Goal: Information Seeking & Learning: Learn about a topic

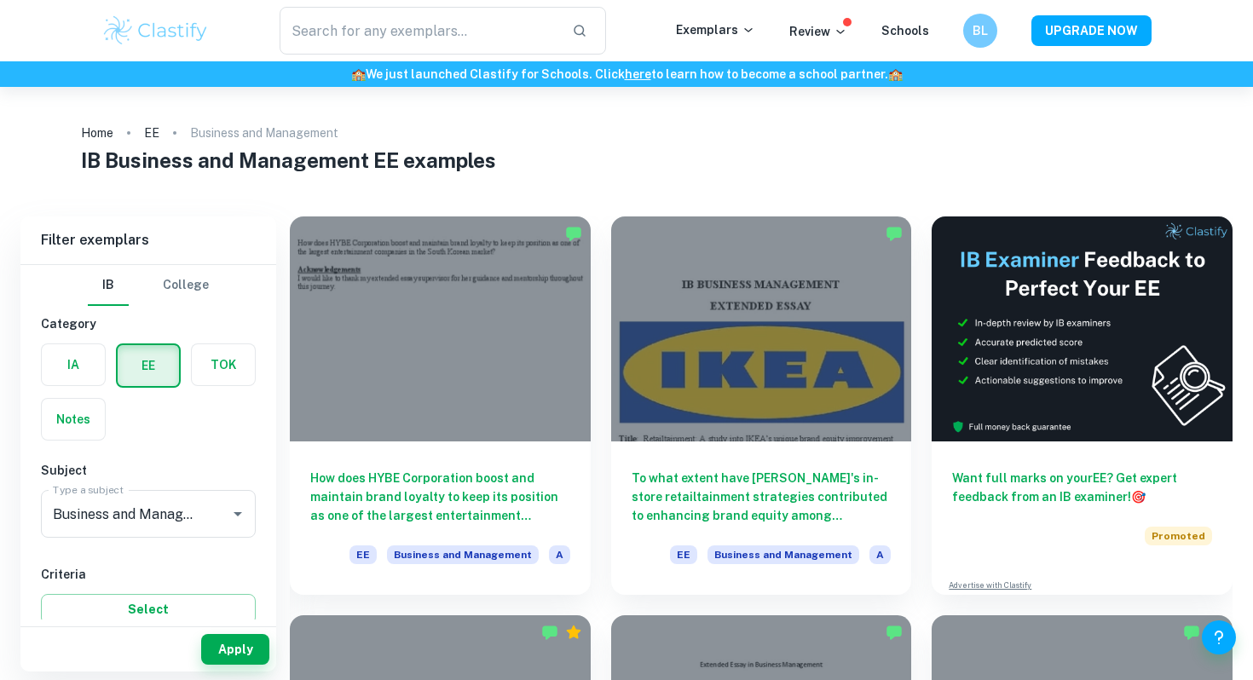
click at [511, 474] on h6 "How does HYBE Corporation boost and maintain brand loyalty to keep its position…" at bounding box center [440, 497] width 260 height 56
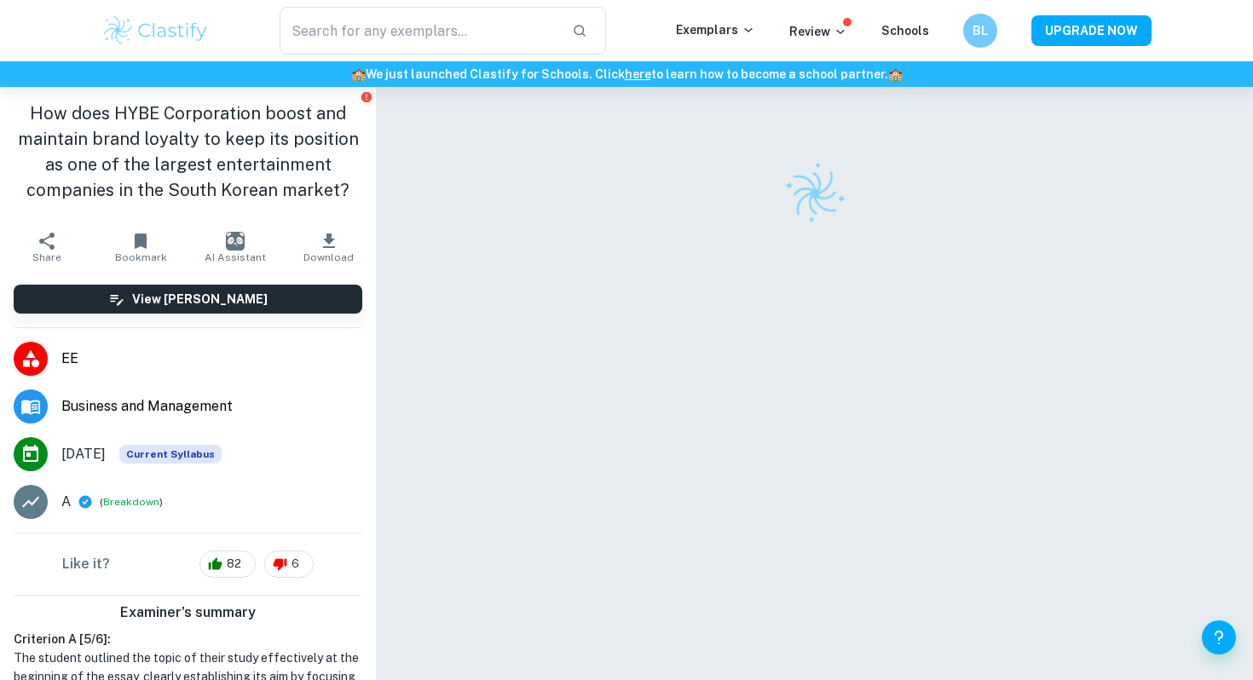
scroll to position [87, 0]
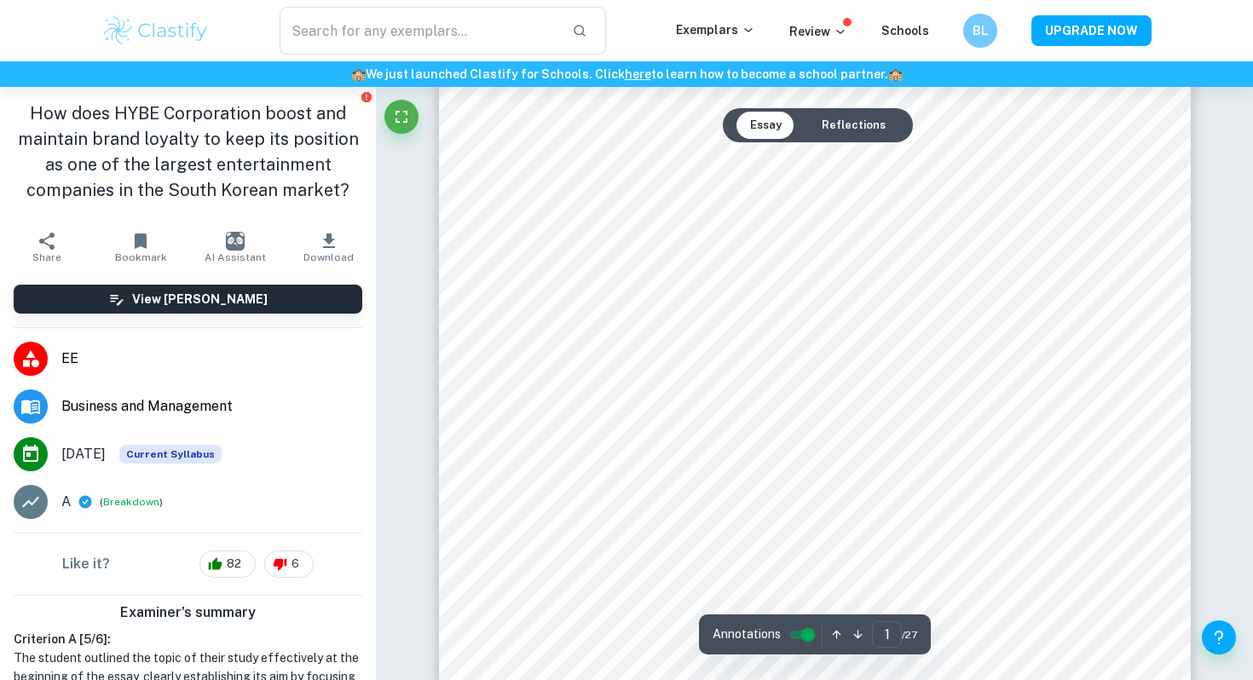
type input "2"
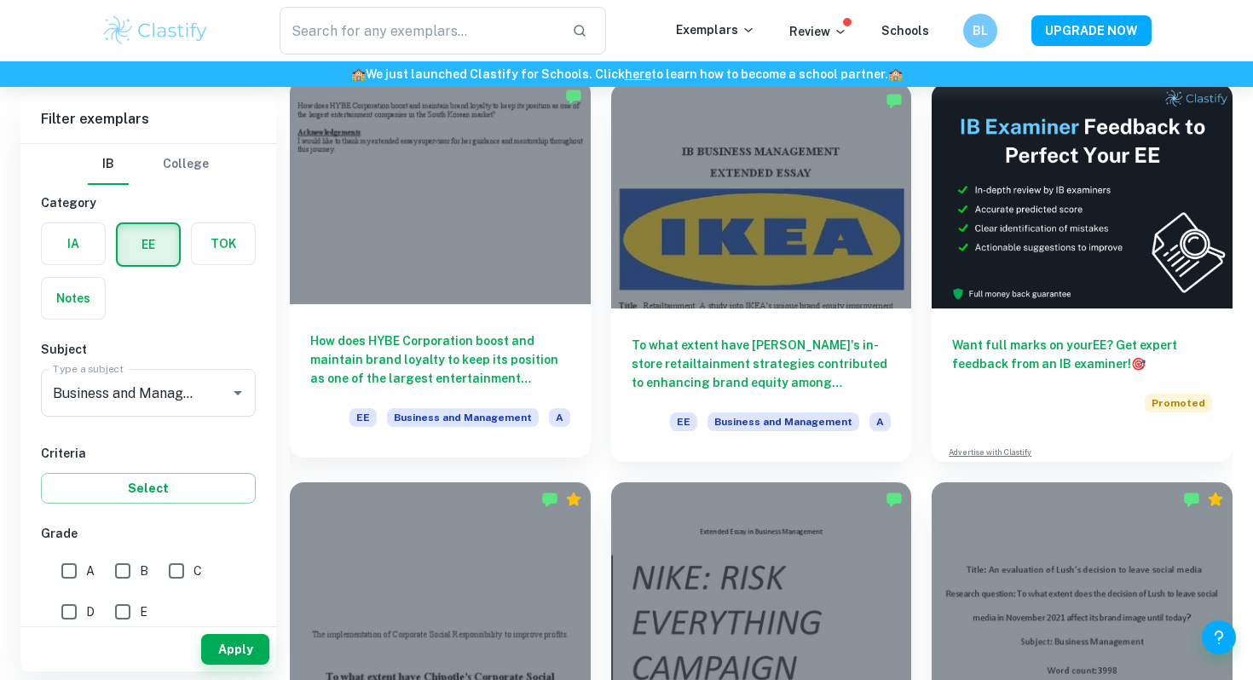
scroll to position [132, 0]
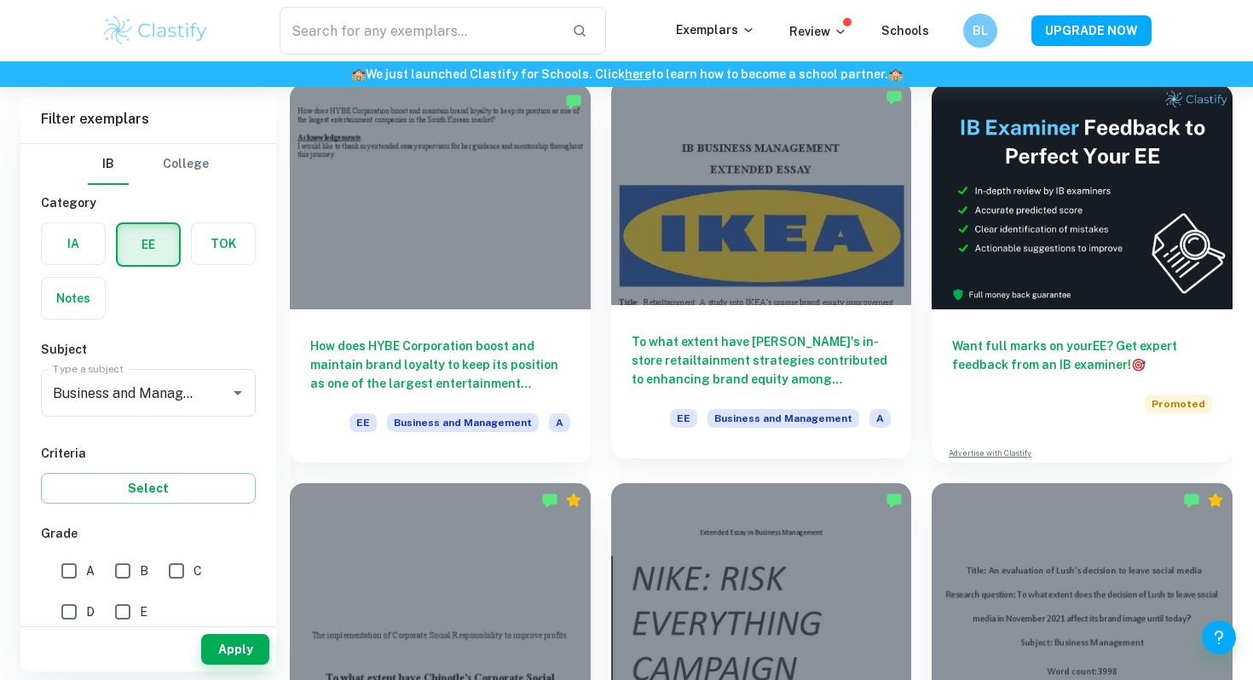
click at [769, 367] on h6 "To what extent have [PERSON_NAME]'s in-store retailtainment strategies contribu…" at bounding box center [762, 360] width 260 height 56
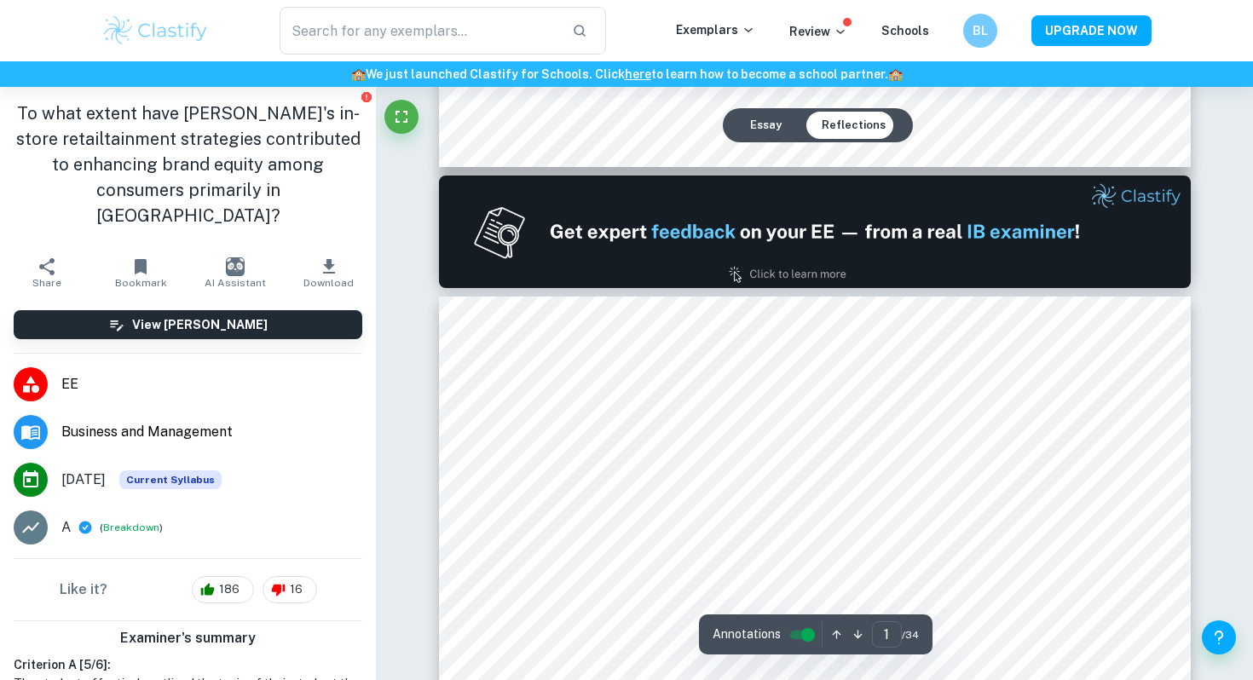
type input "2"
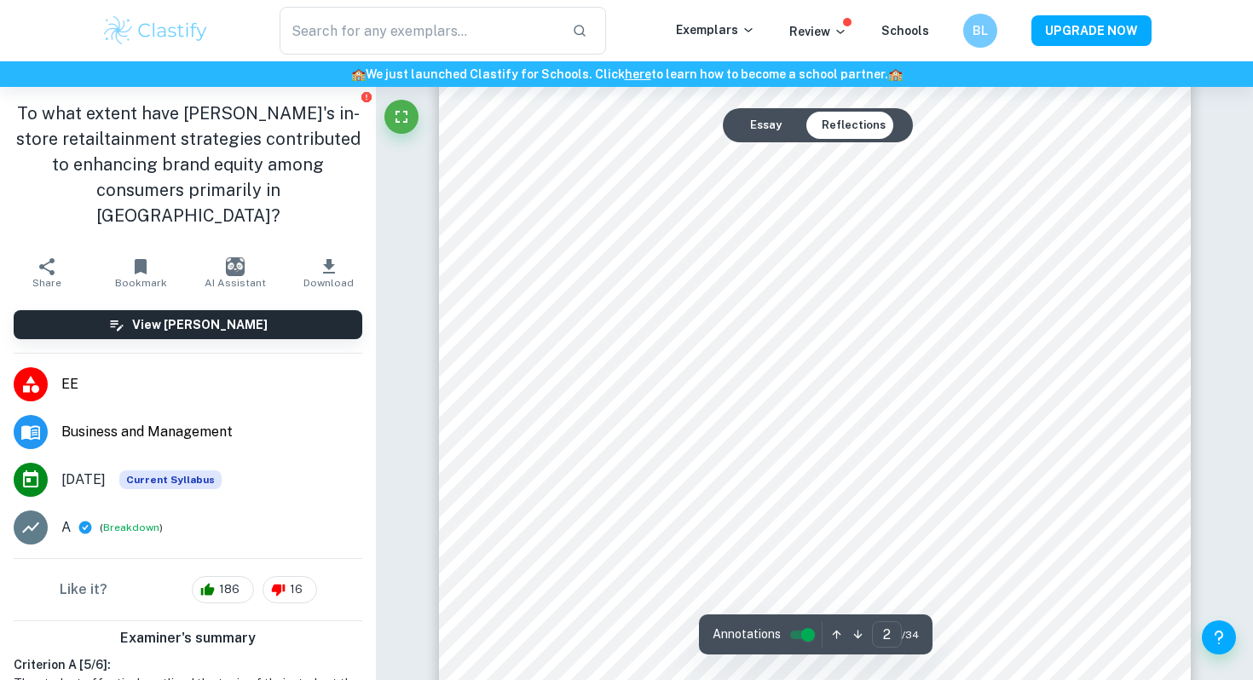
scroll to position [1329, 0]
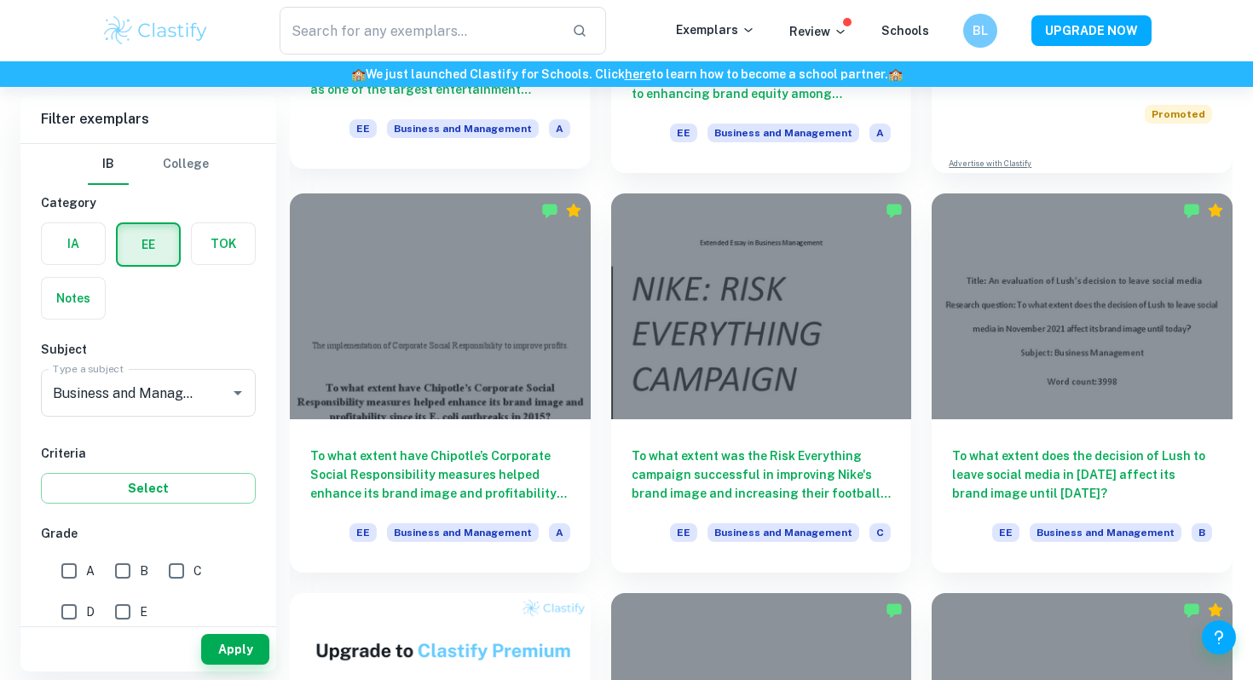
scroll to position [421, 0]
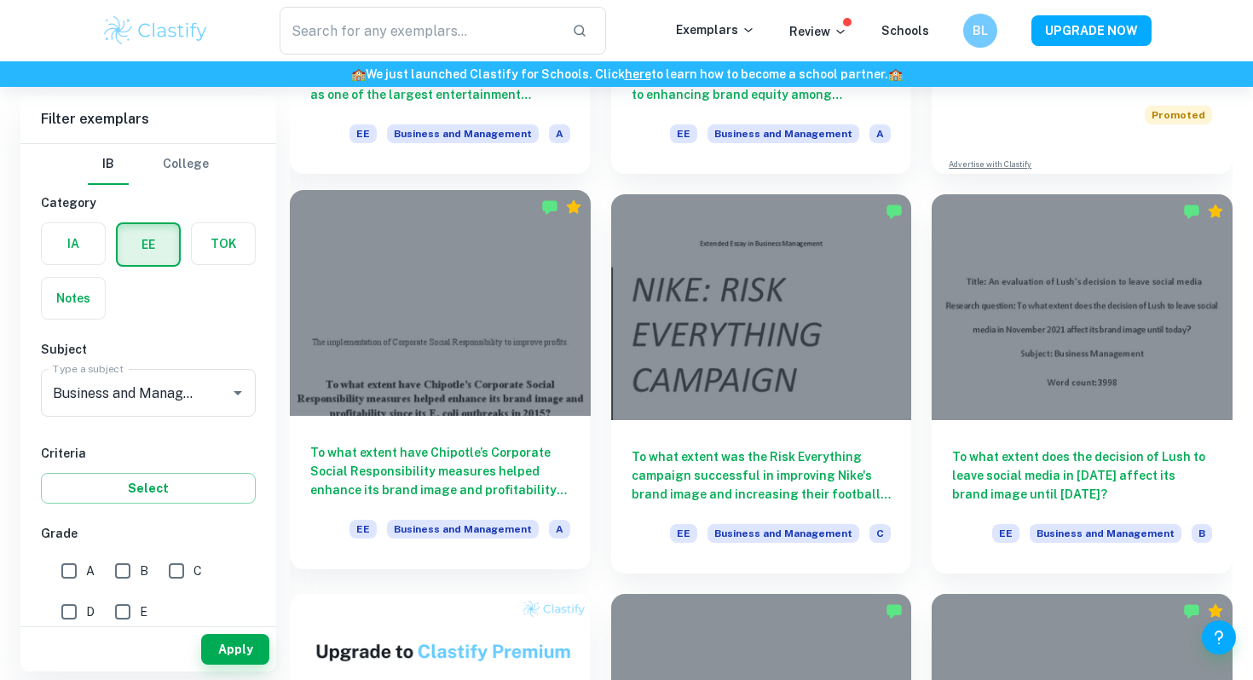
click at [496, 465] on h6 "To what extent have Chipotle’s Corporate Social Responsibility measures helped …" at bounding box center [440, 471] width 260 height 56
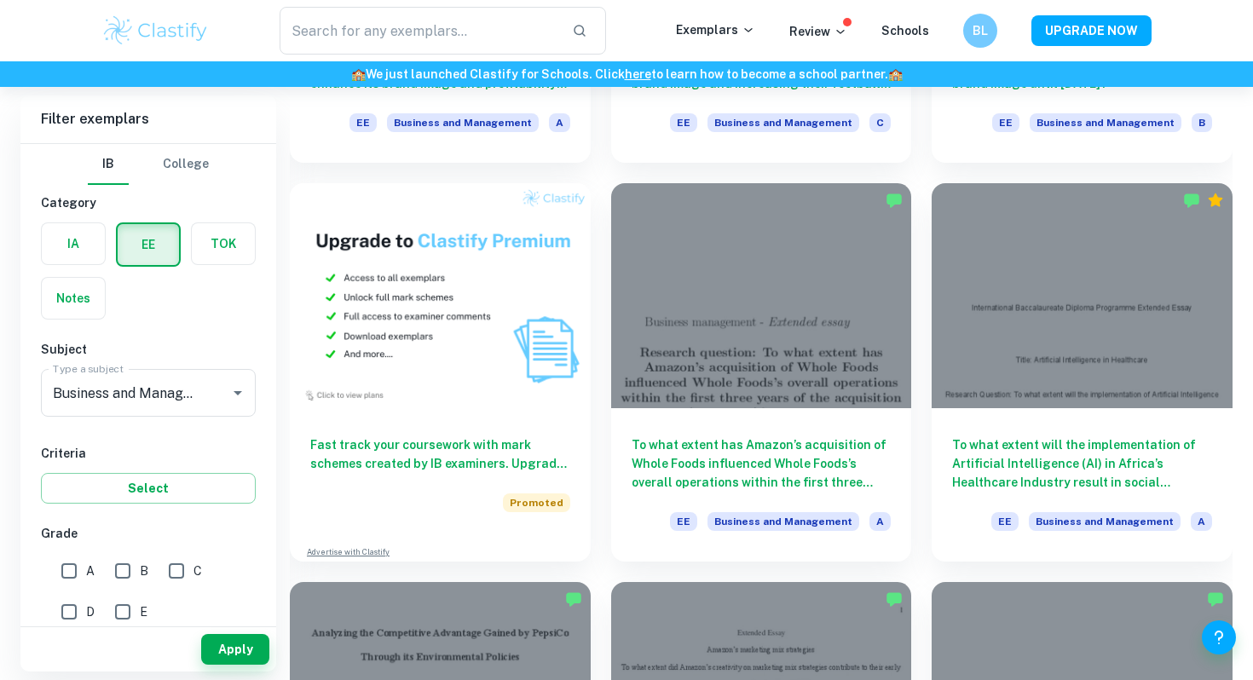
scroll to position [857, 0]
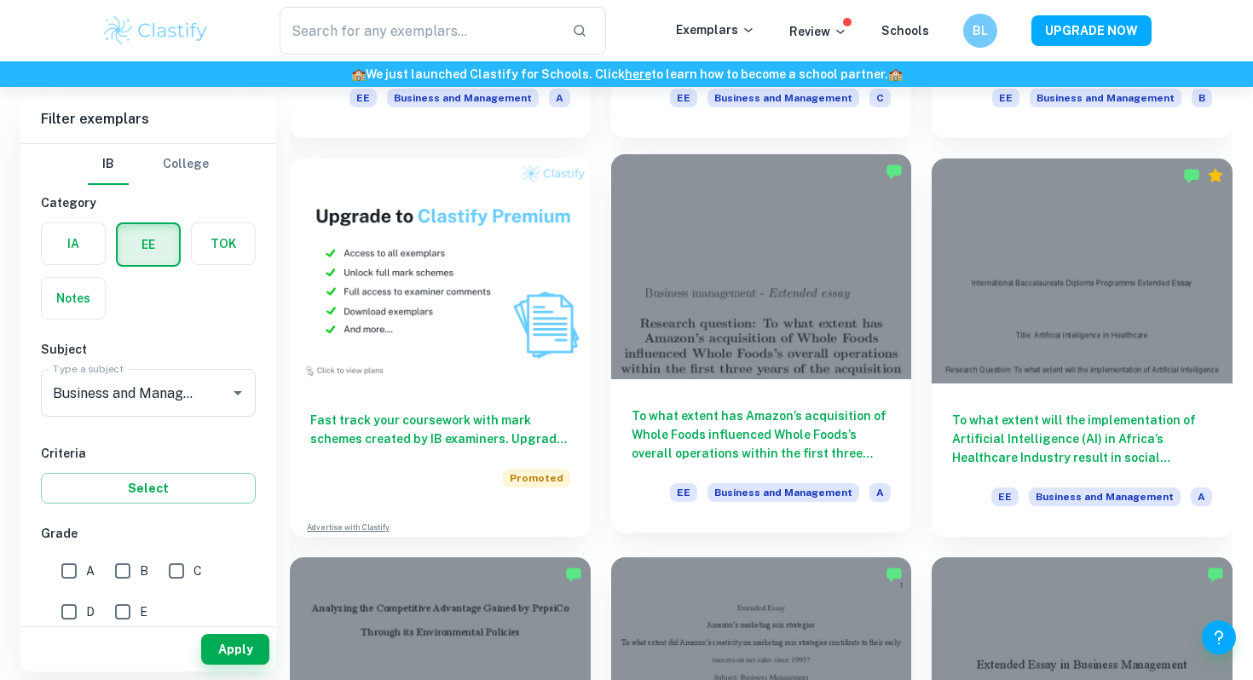
click at [779, 423] on h6 "To what extent has Amazon’s acquisition of Whole Foods influenced Whole Foods’s…" at bounding box center [762, 435] width 260 height 56
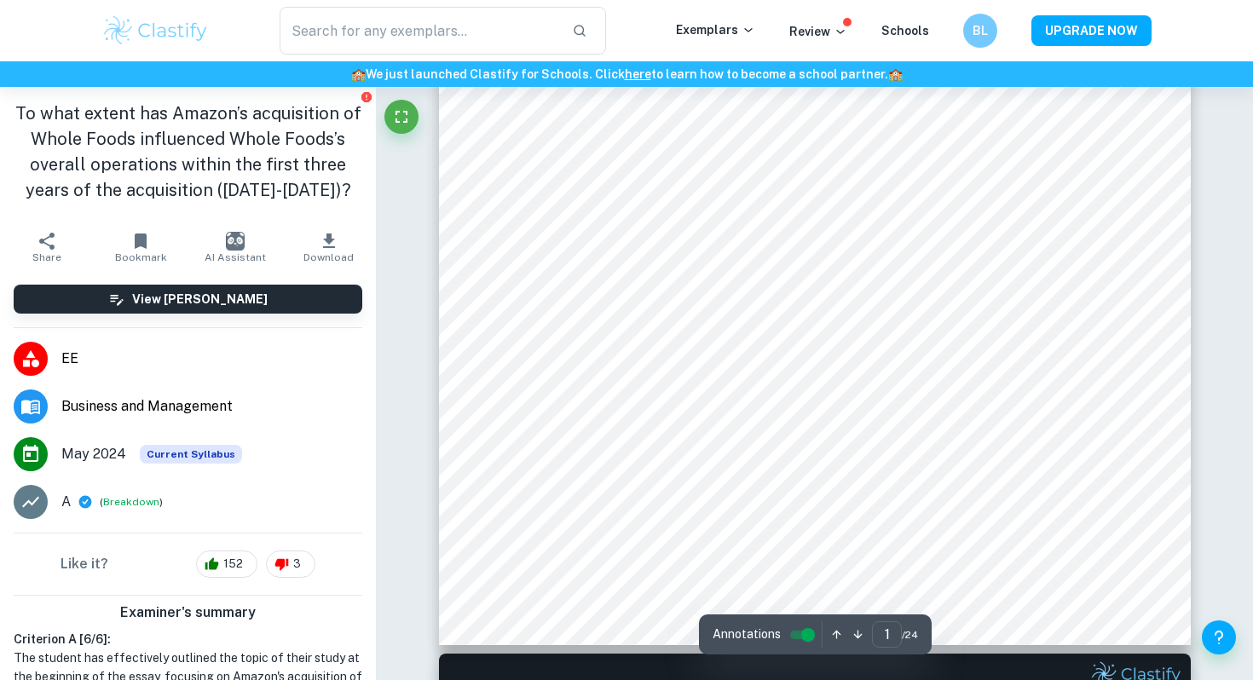
type input "2"
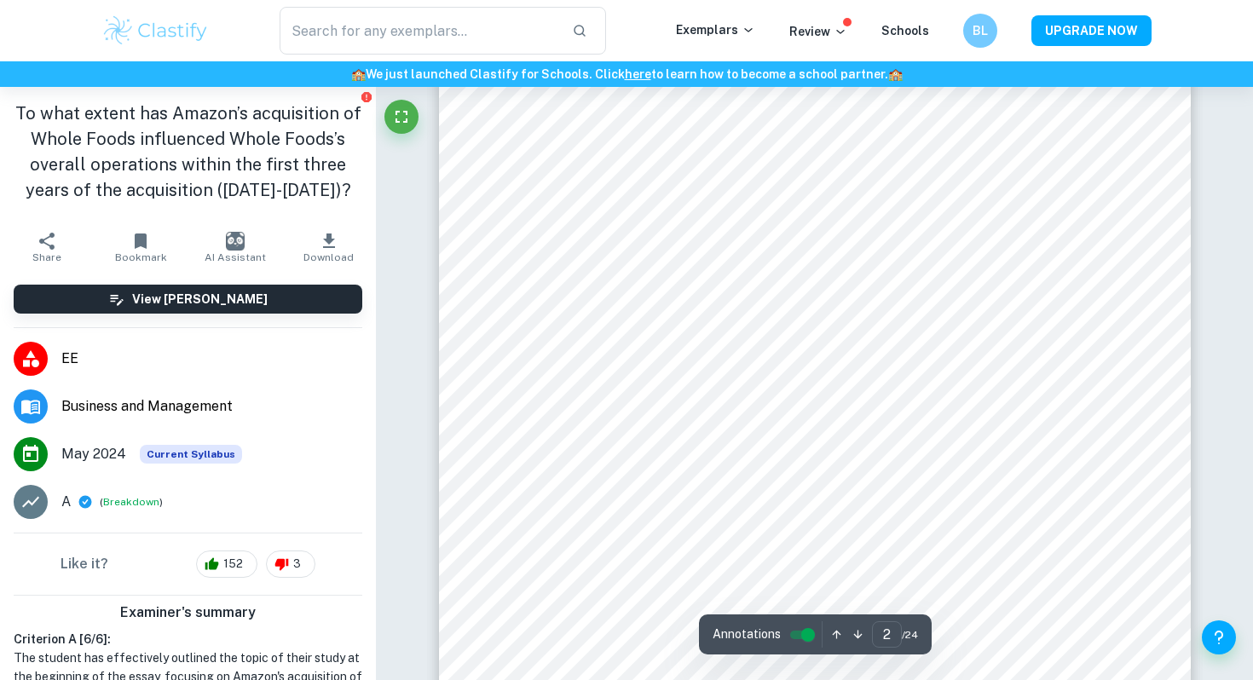
scroll to position [1368, 0]
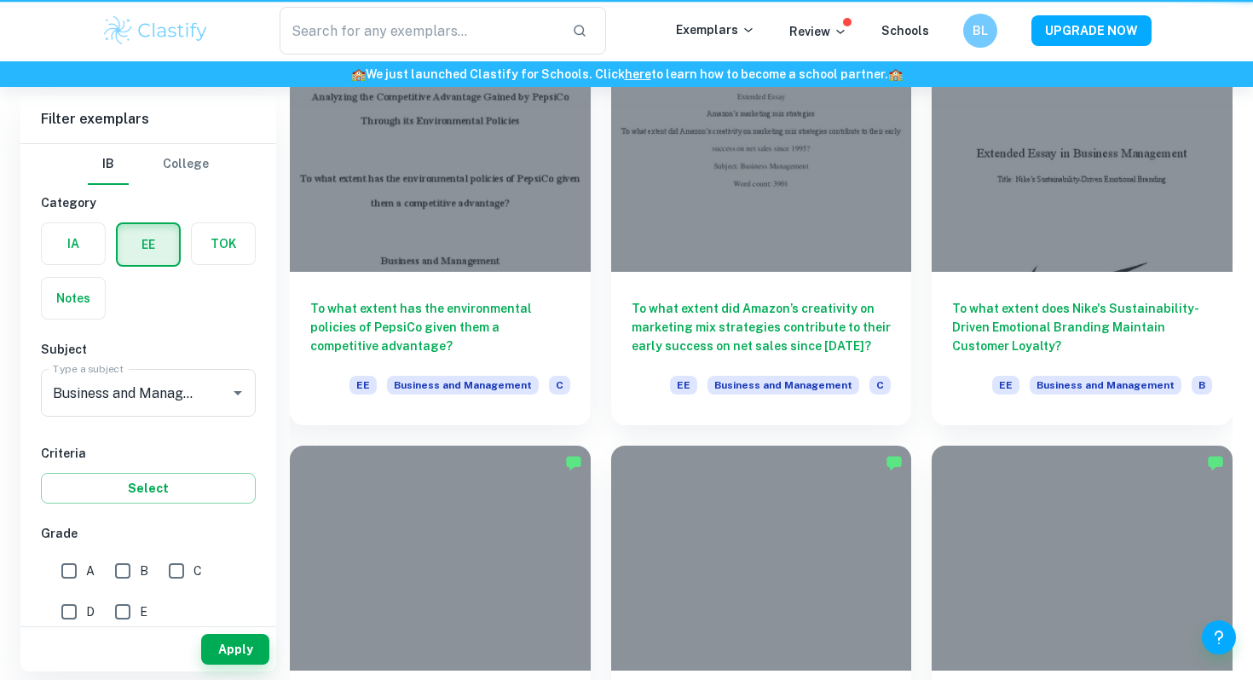
scroll to position [857, 0]
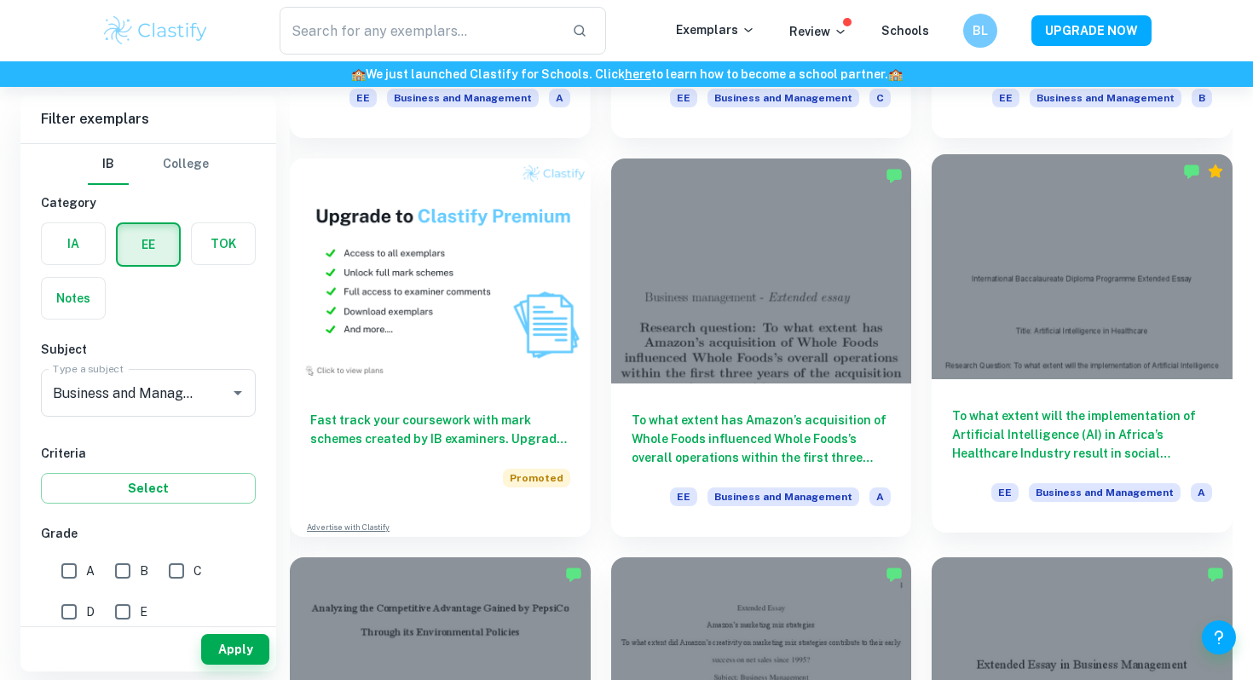
click at [992, 436] on h6 "To what extent will the implementation of Artificial Intelligence (AI) in Afric…" at bounding box center [1082, 435] width 260 height 56
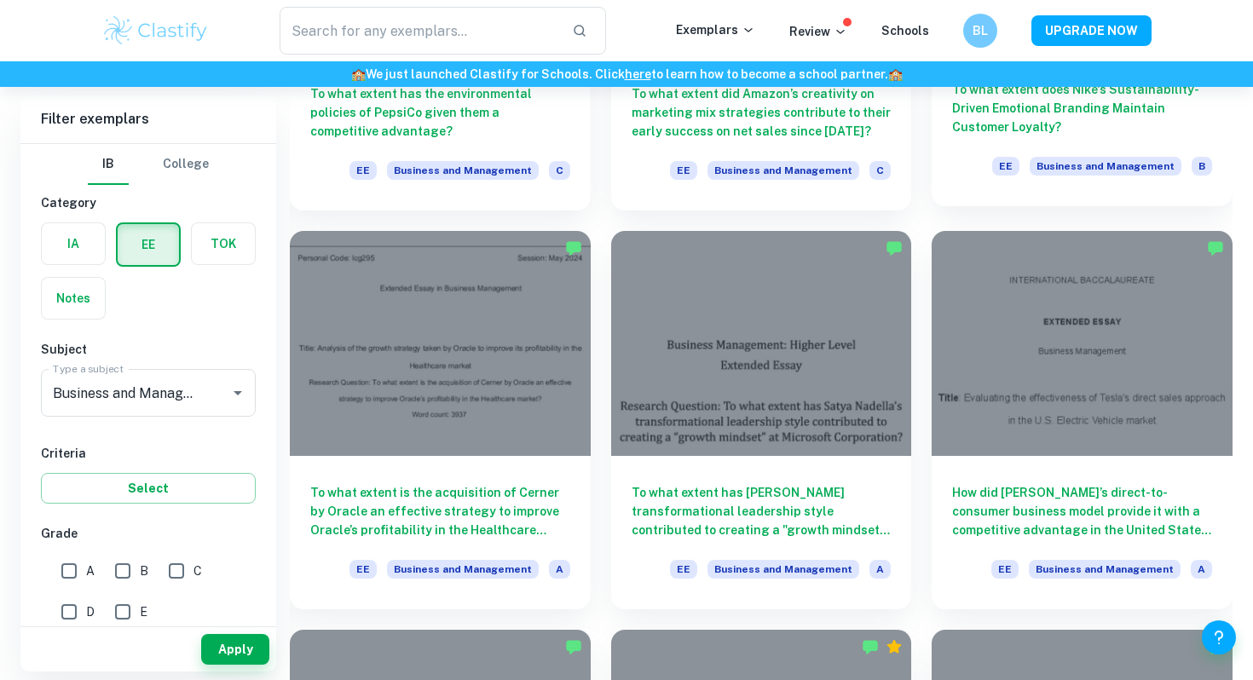
scroll to position [1582, 0]
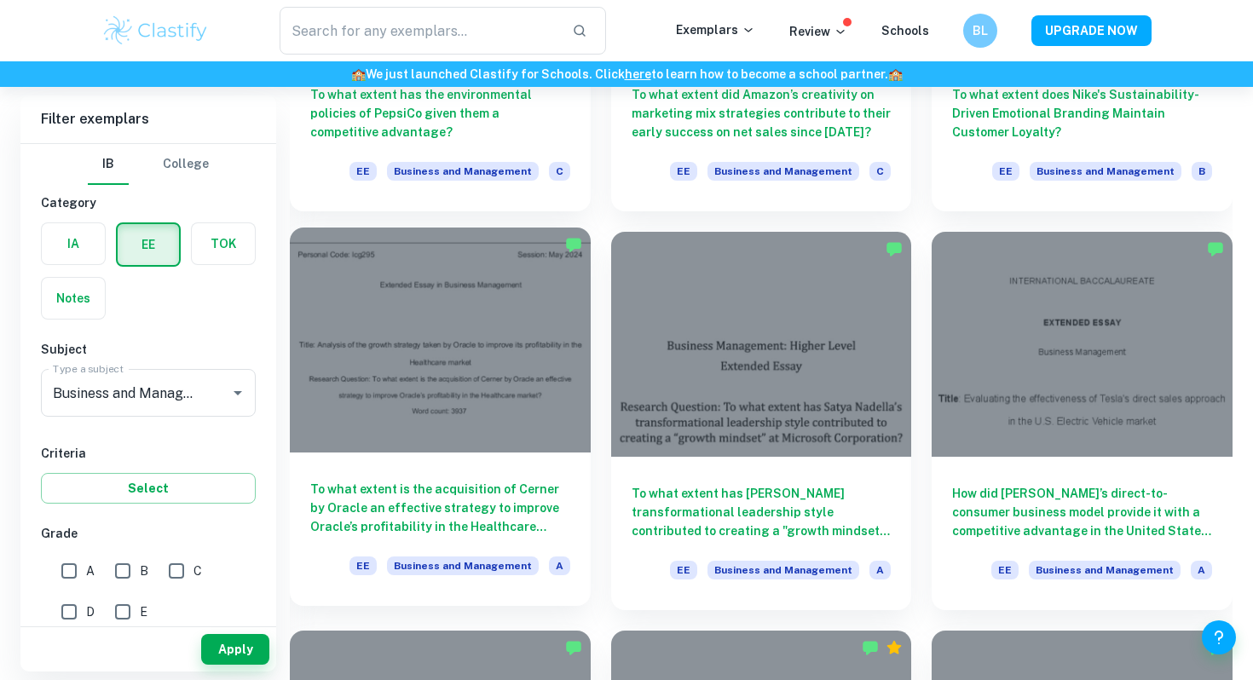
click at [454, 496] on h6 "To what extent is the acquisition of Cerner by Oracle an effective strategy to …" at bounding box center [440, 508] width 260 height 56
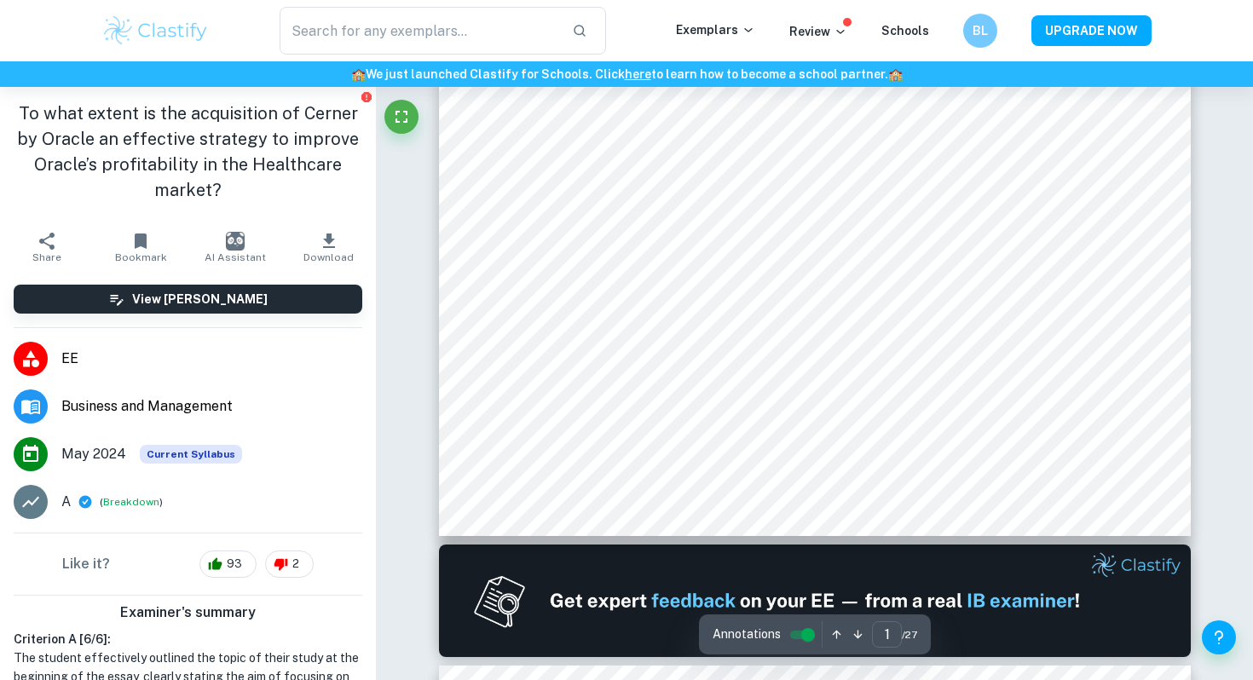
type input "2"
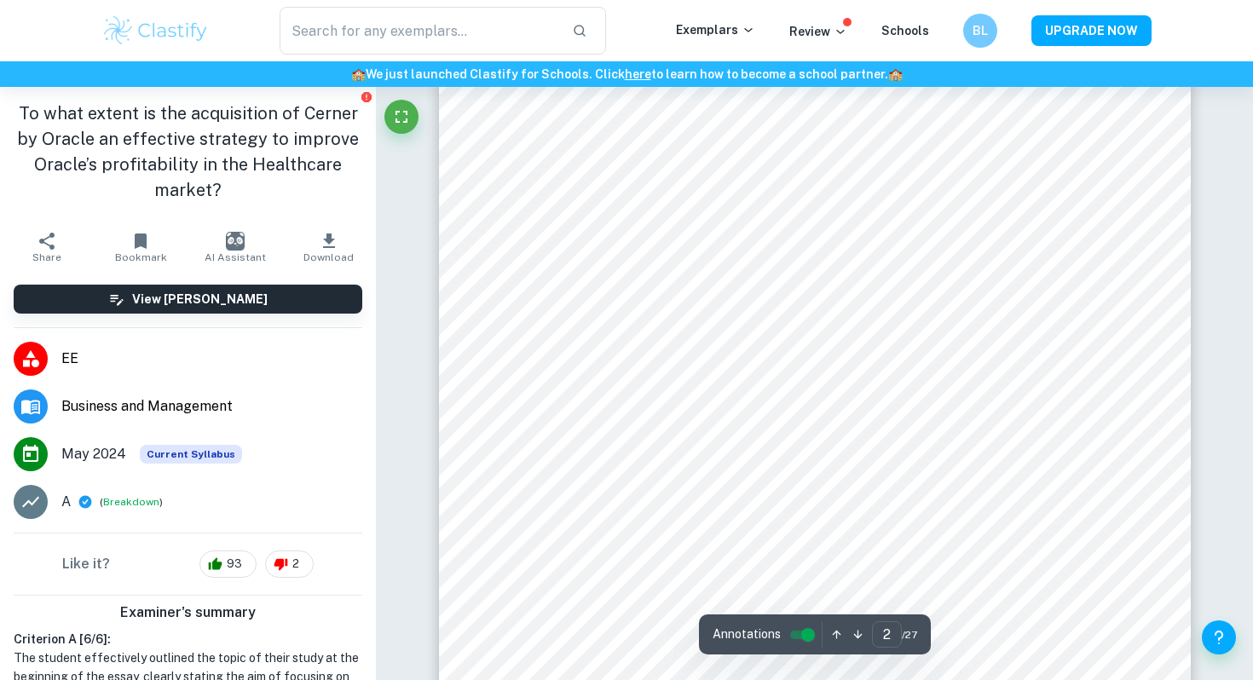
scroll to position [1257, 0]
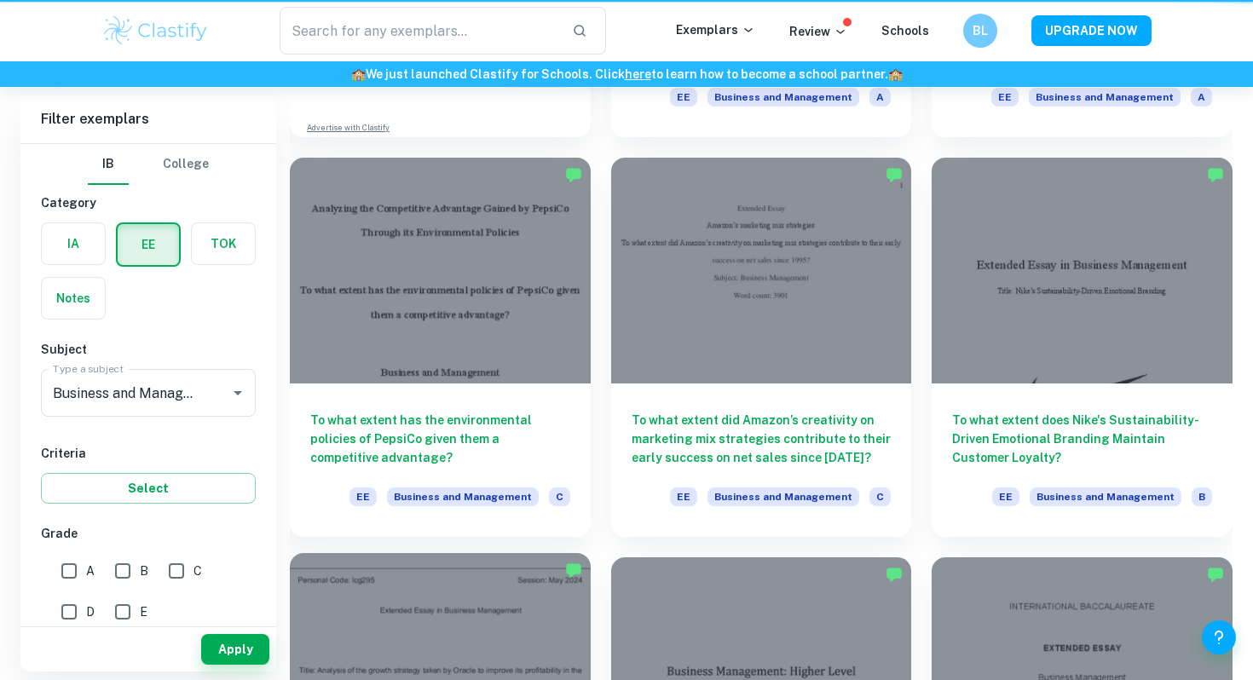
scroll to position [1582, 0]
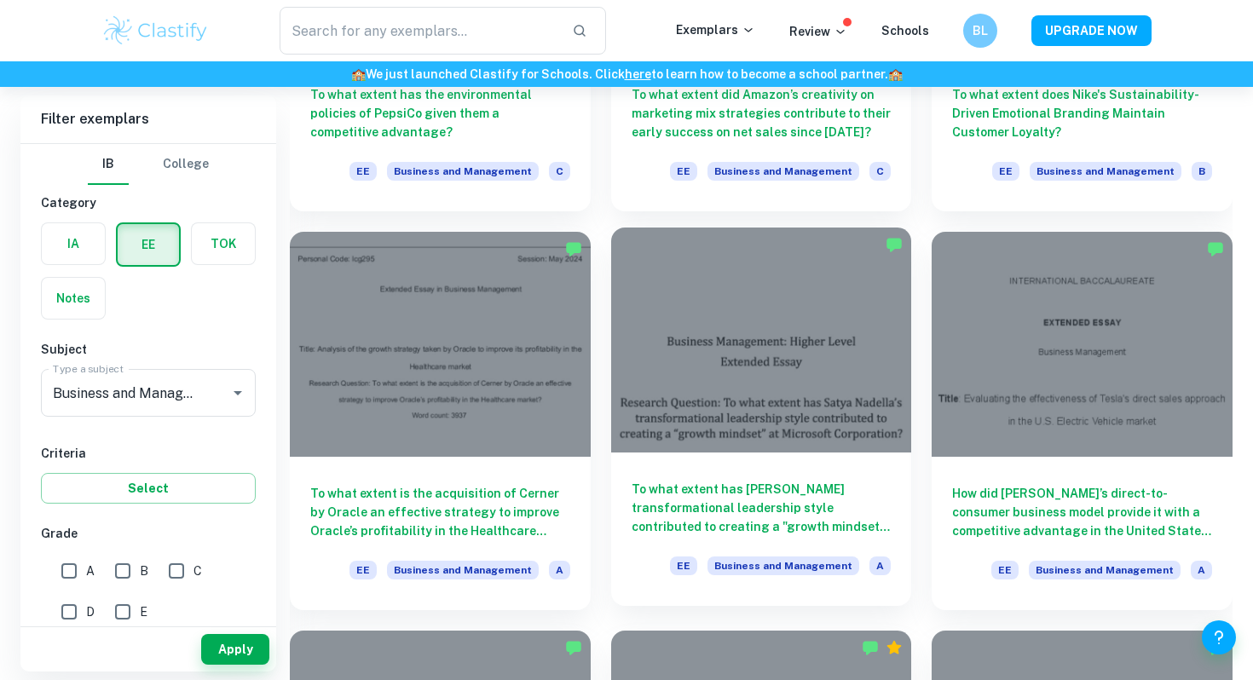
click at [758, 502] on h6 "To what extent has [PERSON_NAME] transformational leadership style contributed …" at bounding box center [762, 508] width 260 height 56
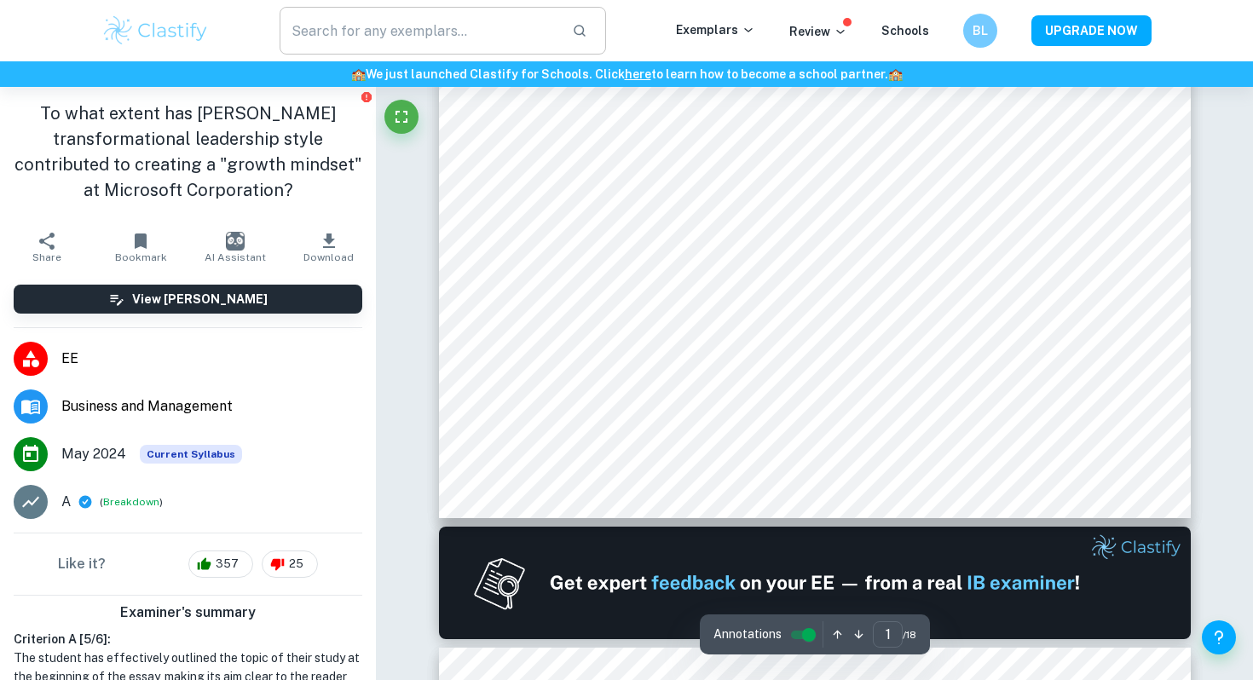
type input "2"
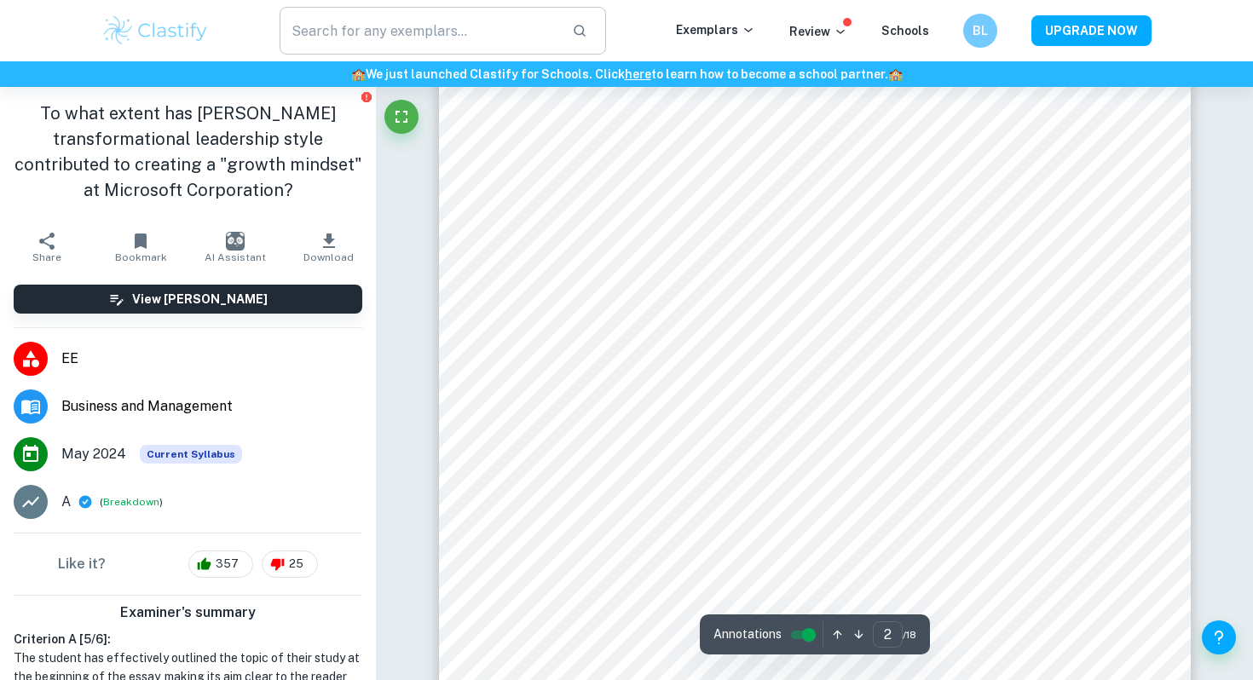
scroll to position [1230, 0]
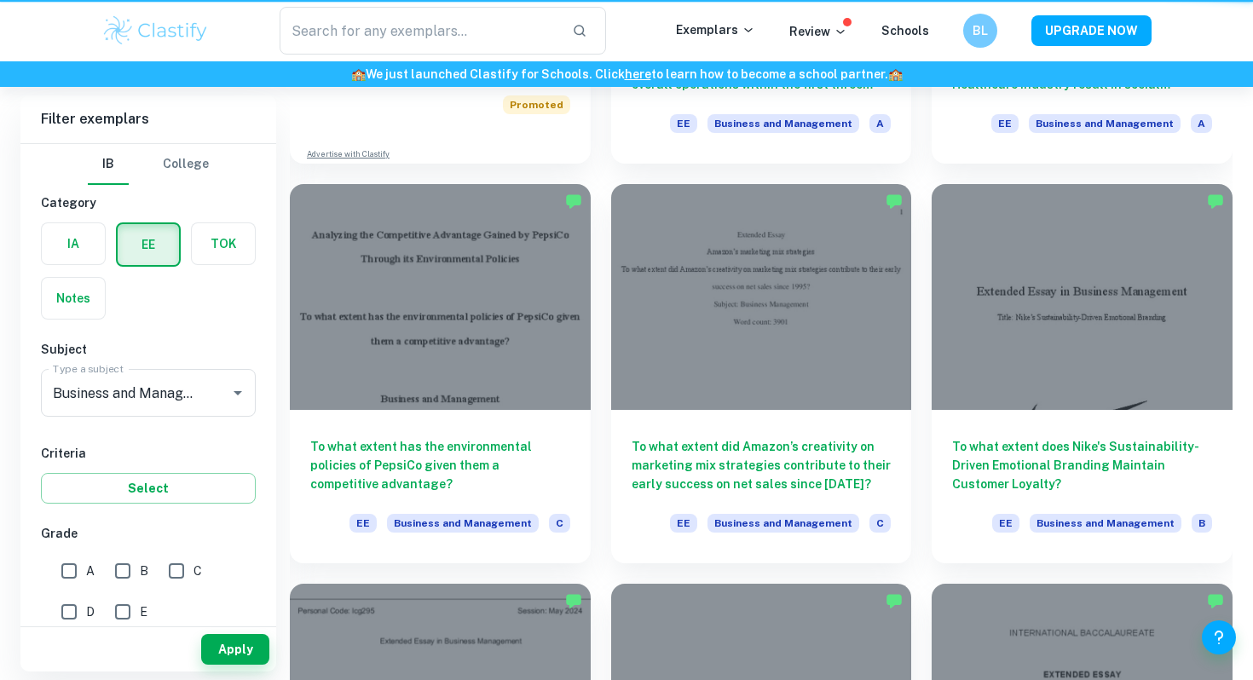
scroll to position [1582, 0]
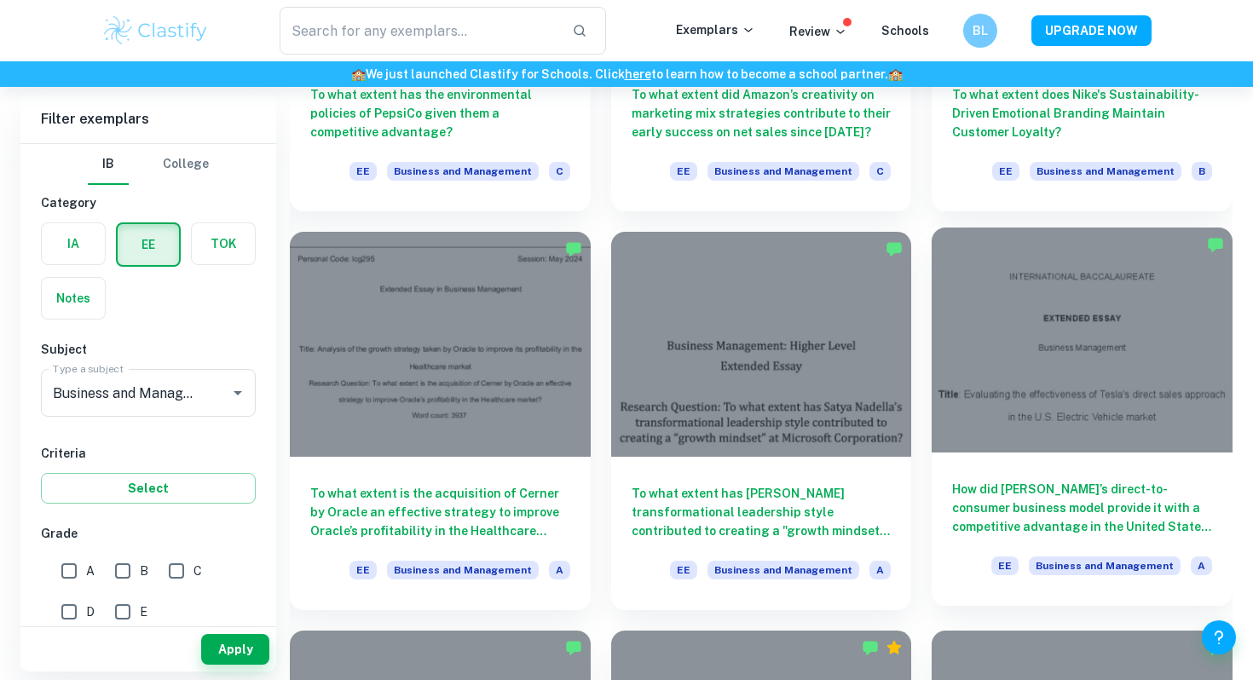
click at [1116, 480] on h6 "How did [PERSON_NAME]’s direct-to-consumer business model provide it with a com…" at bounding box center [1082, 508] width 260 height 56
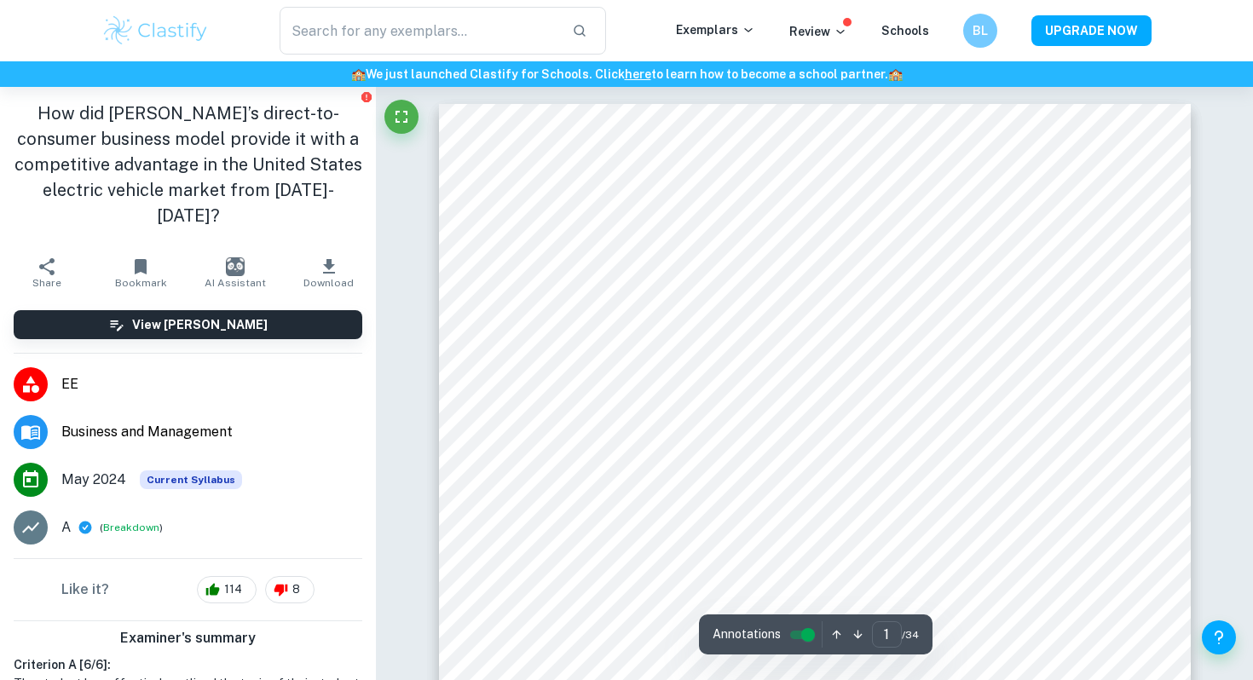
type input "2"
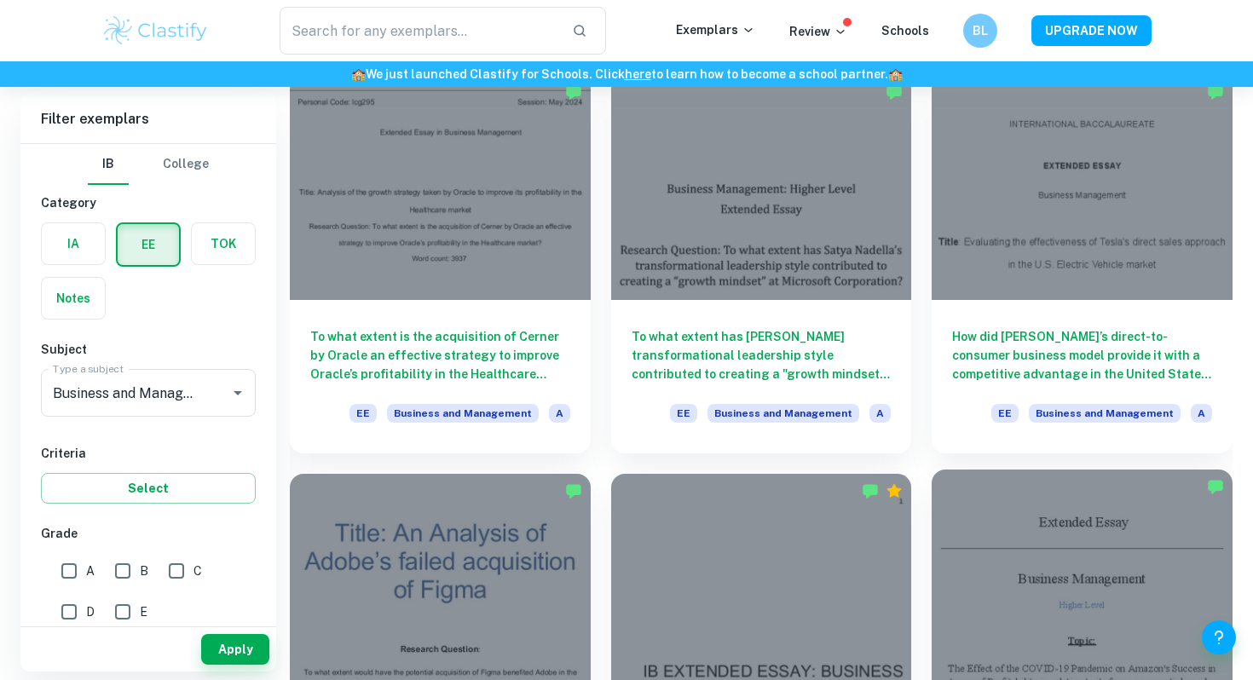
scroll to position [1734, 0]
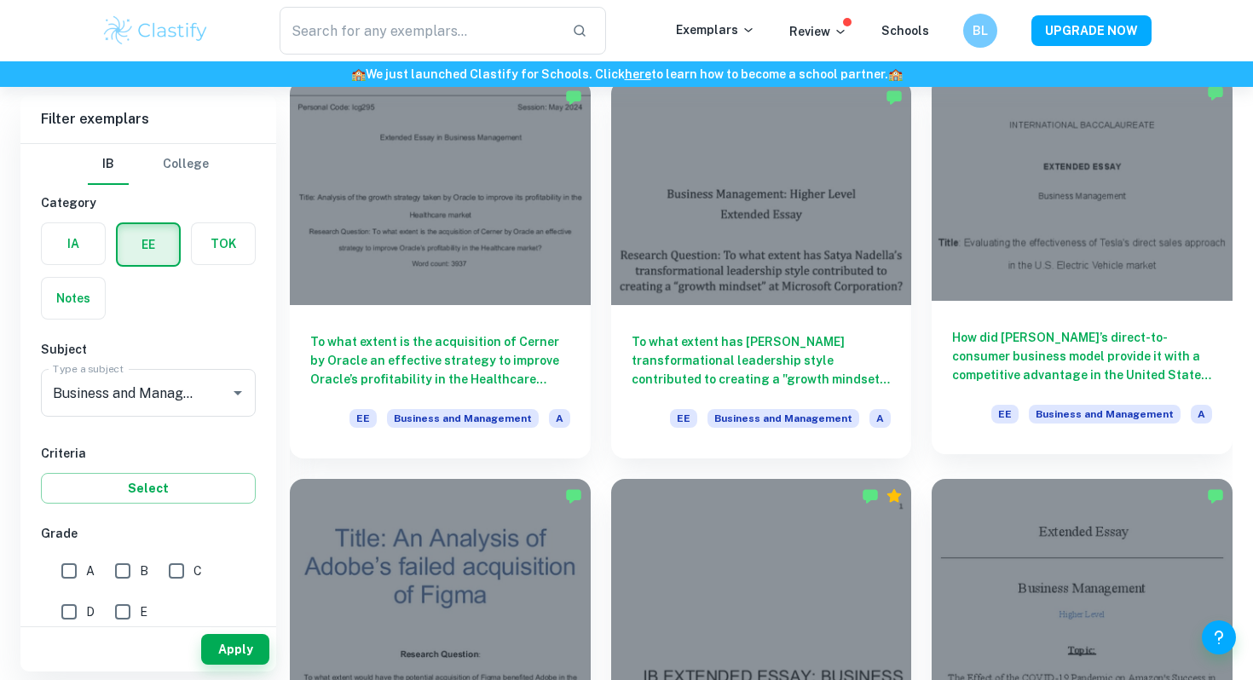
click at [1032, 360] on h6 "How did [PERSON_NAME]’s direct-to-consumer business model provide it with a com…" at bounding box center [1082, 356] width 260 height 56
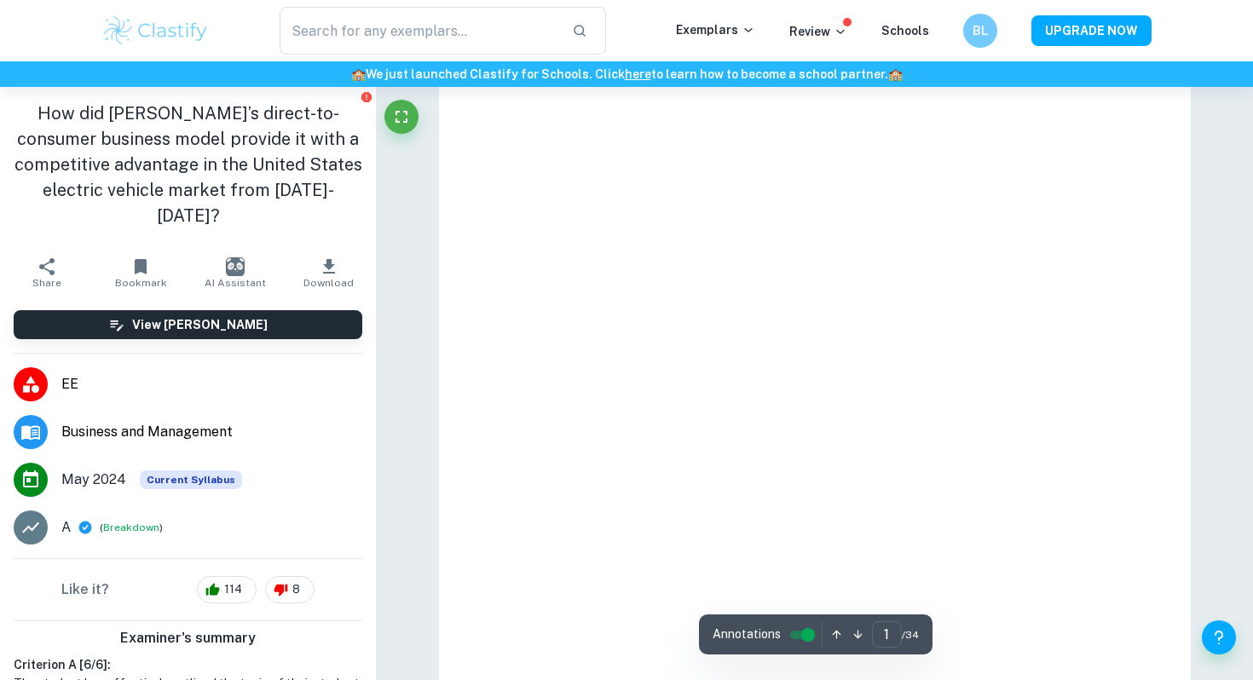
scroll to position [87, 0]
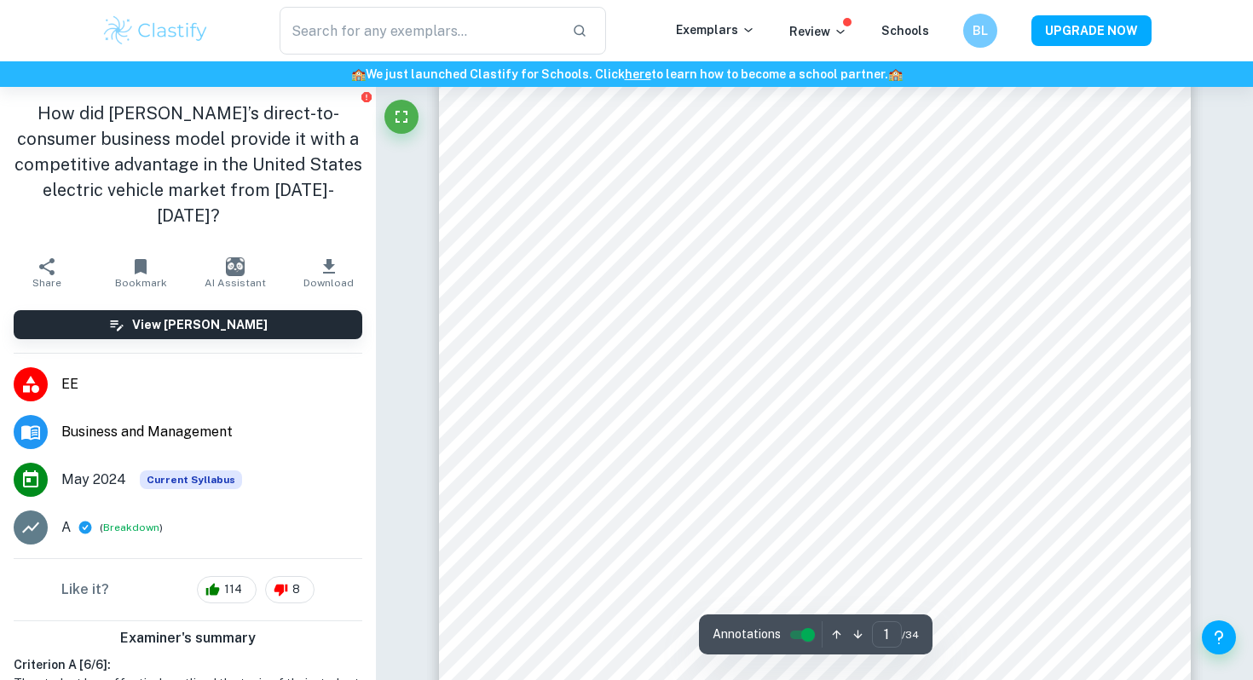
type input "2"
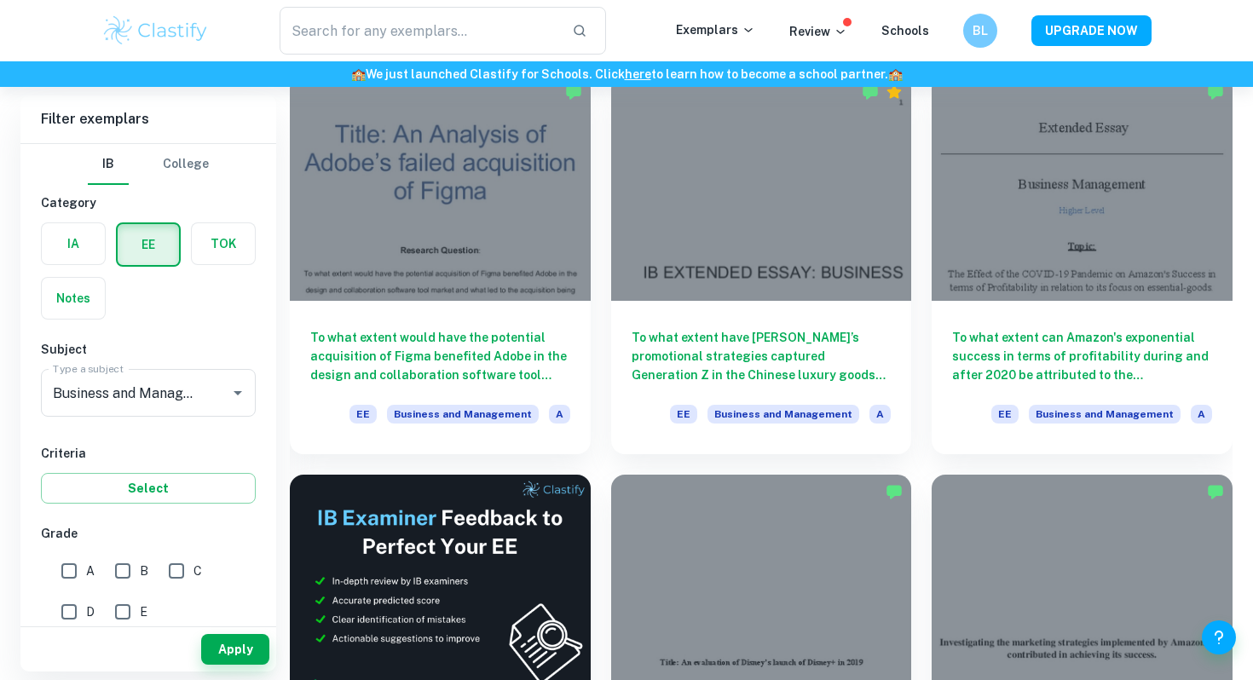
scroll to position [2142, 0]
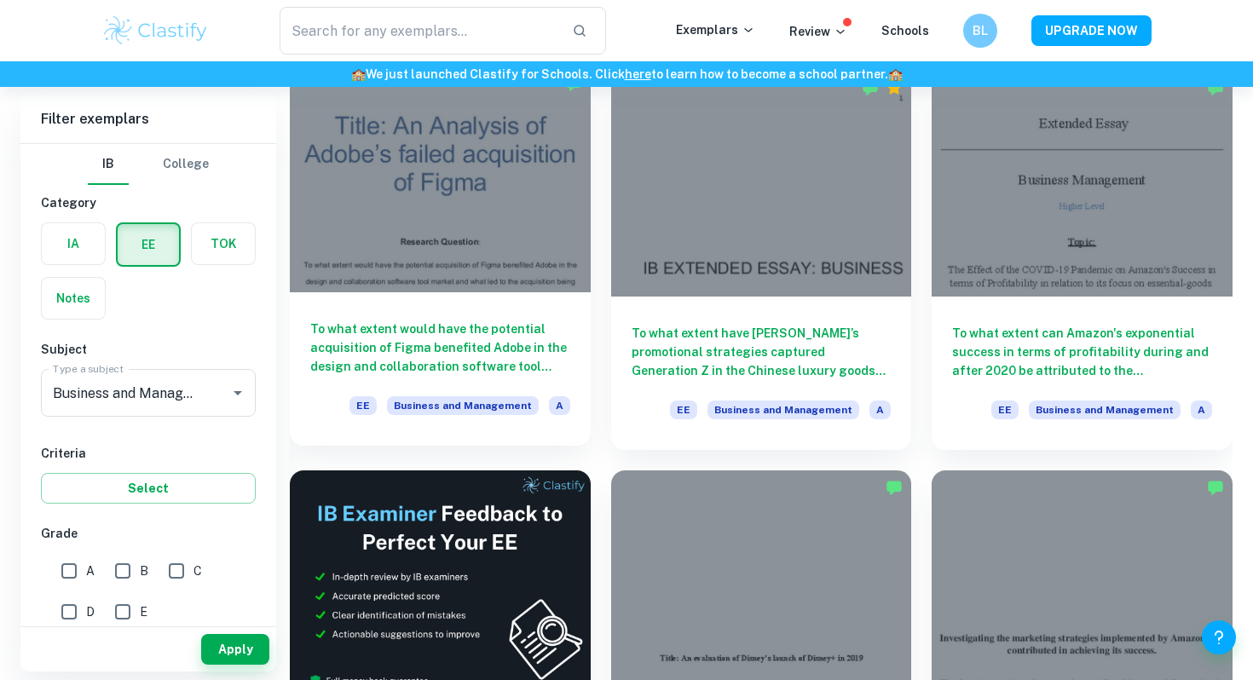
click at [501, 361] on h6 "To what extent would have the potential acquisition of Figma benefited Adobe in…" at bounding box center [440, 348] width 260 height 56
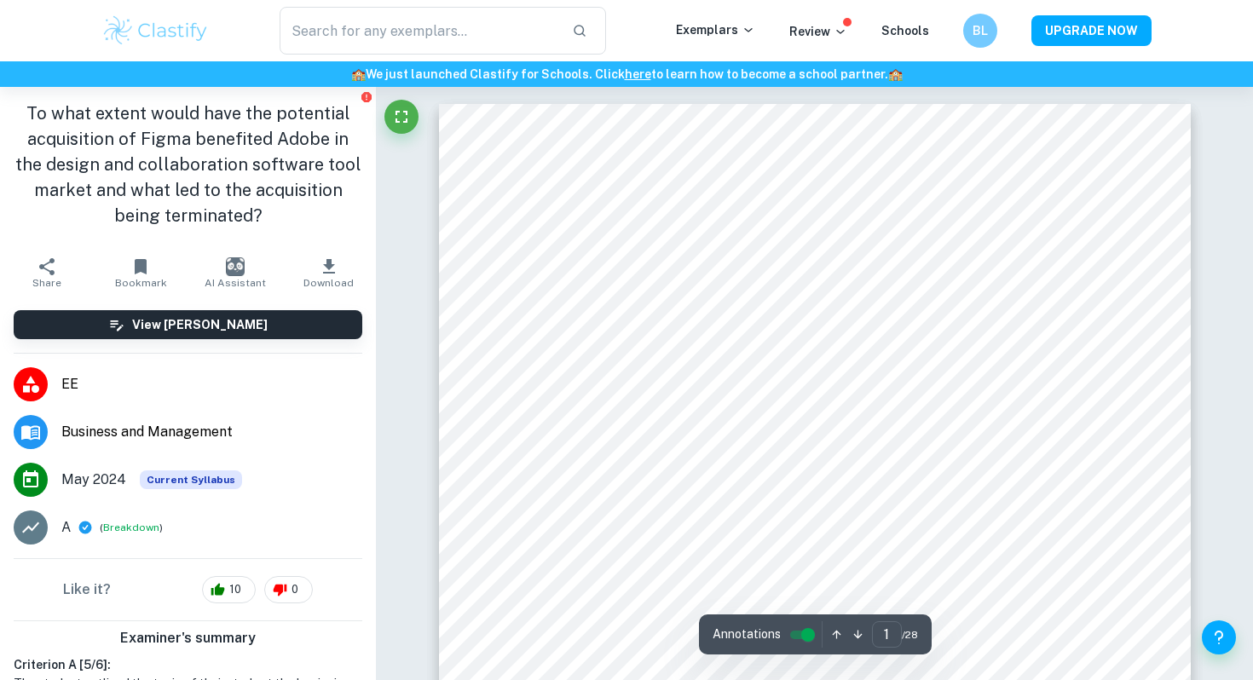
type input "2"
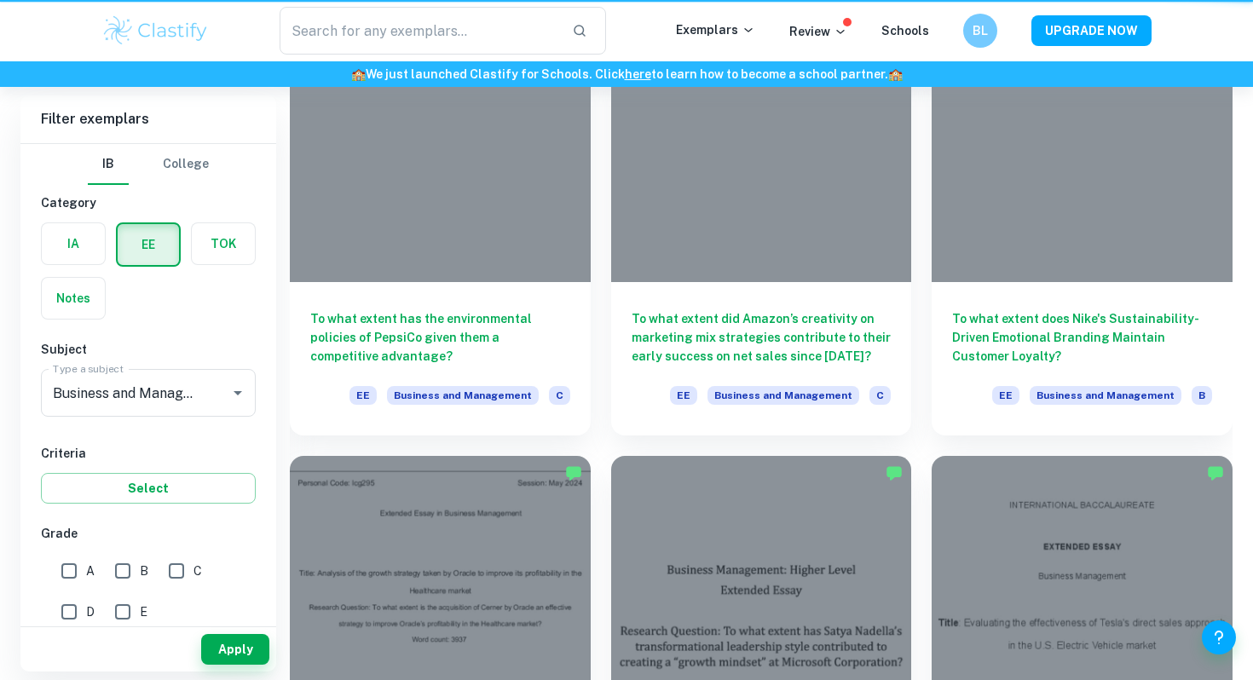
scroll to position [2142, 0]
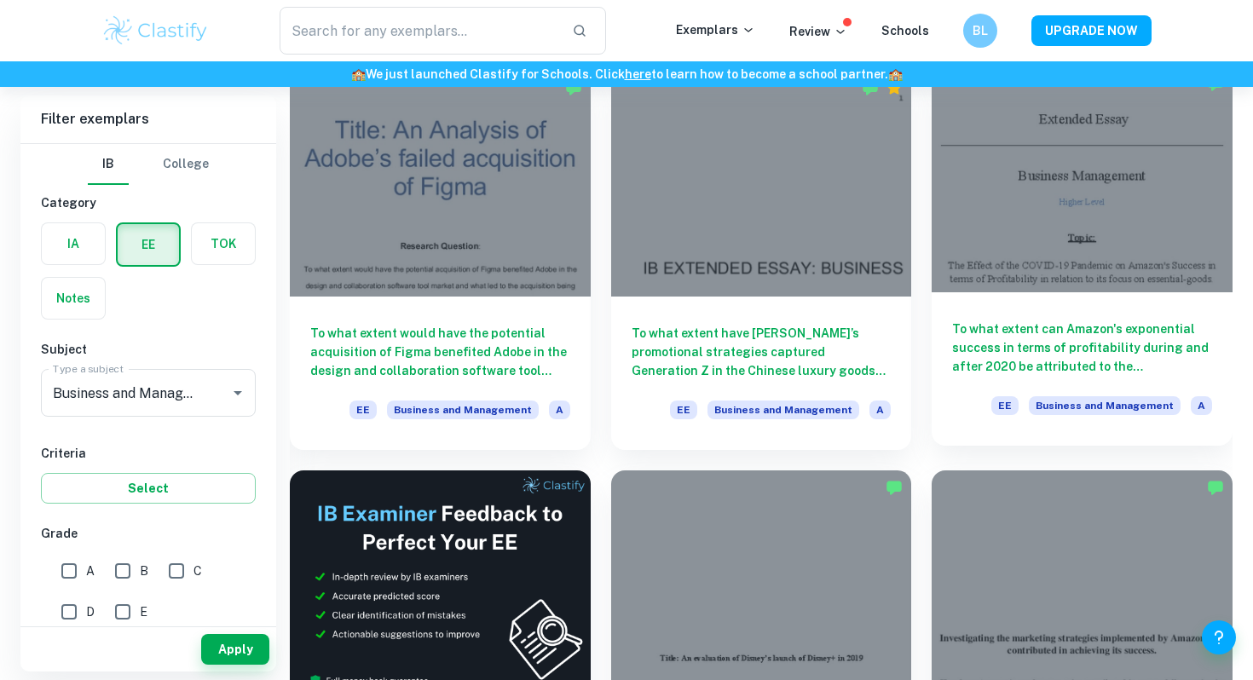
click at [1036, 350] on h6 "To what extent can Amazon's exponential success in terms of profitability durin…" at bounding box center [1082, 348] width 260 height 56
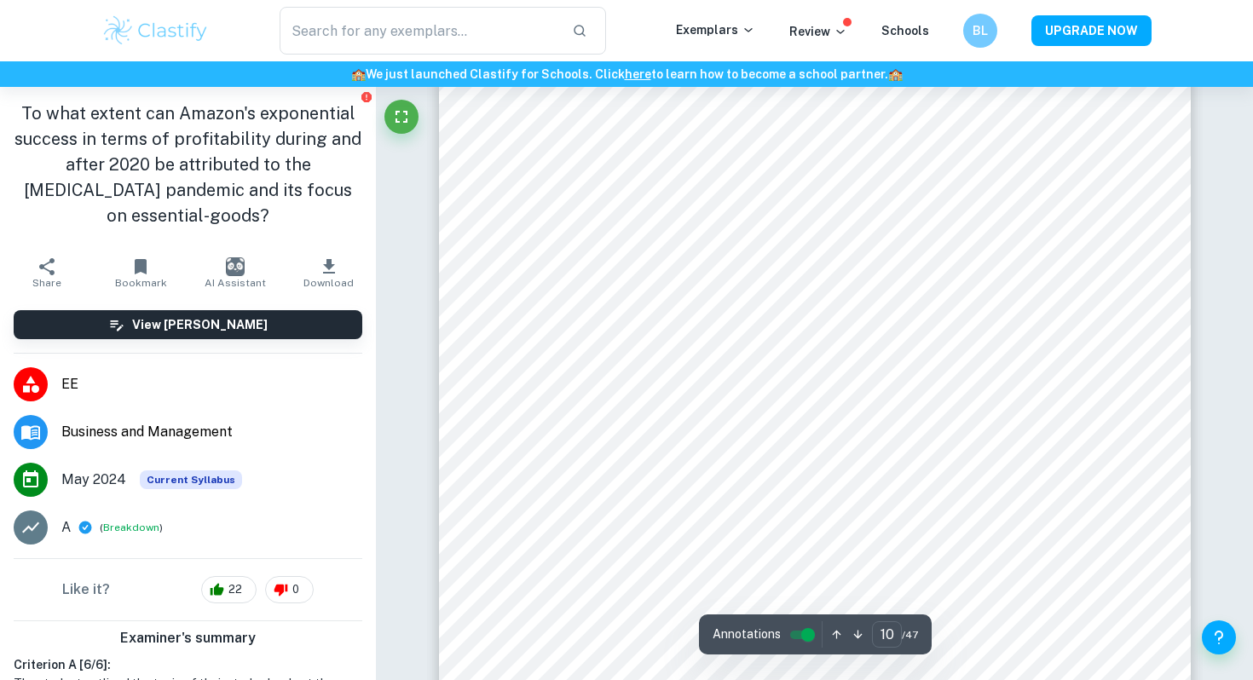
scroll to position [9152, 0]
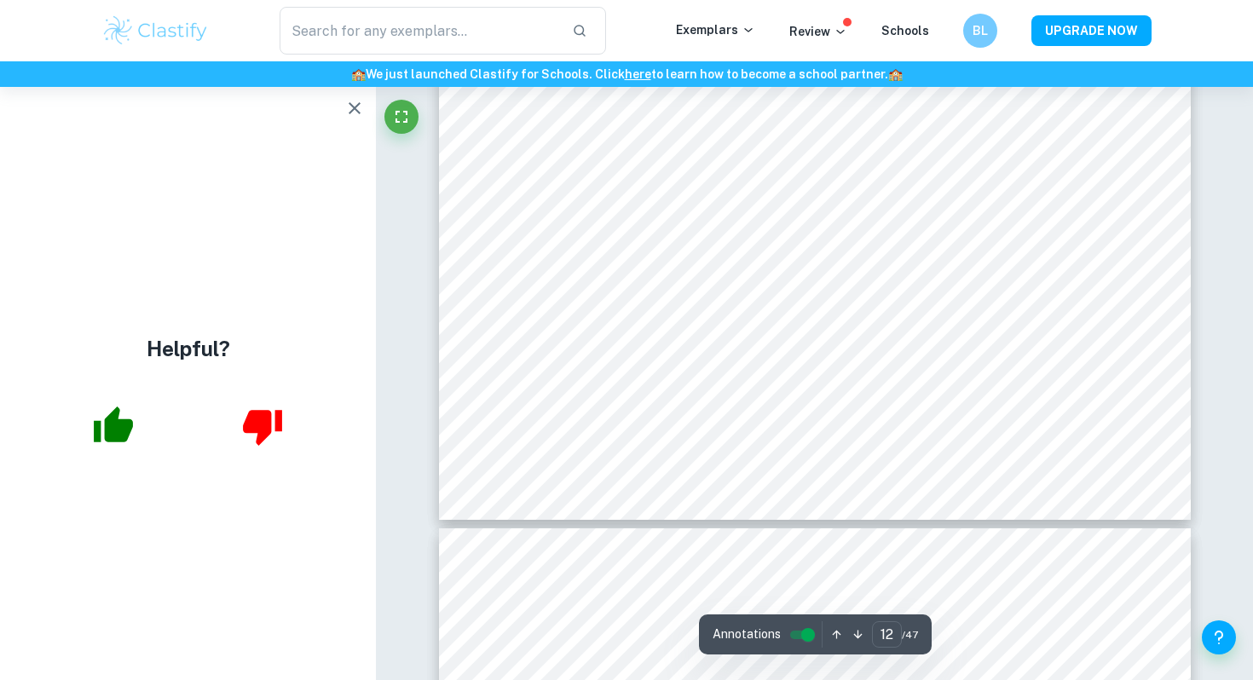
type input "13"
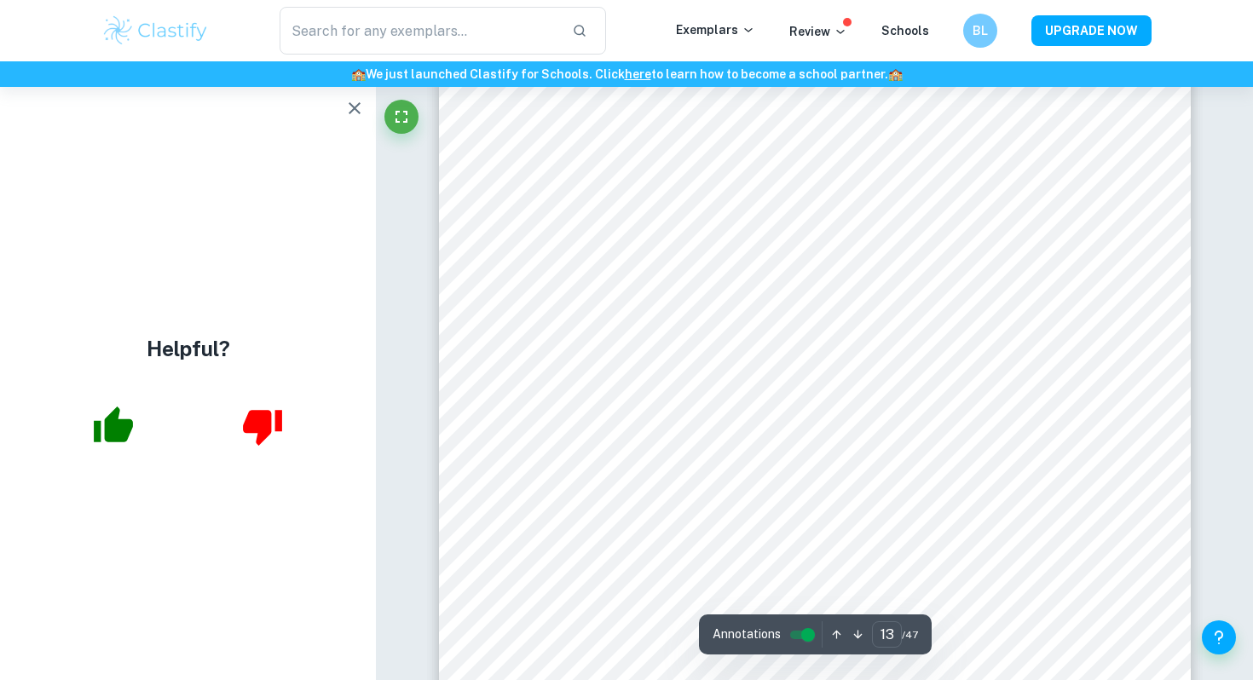
scroll to position [12178, 0]
